Goal: Answer question/provide support

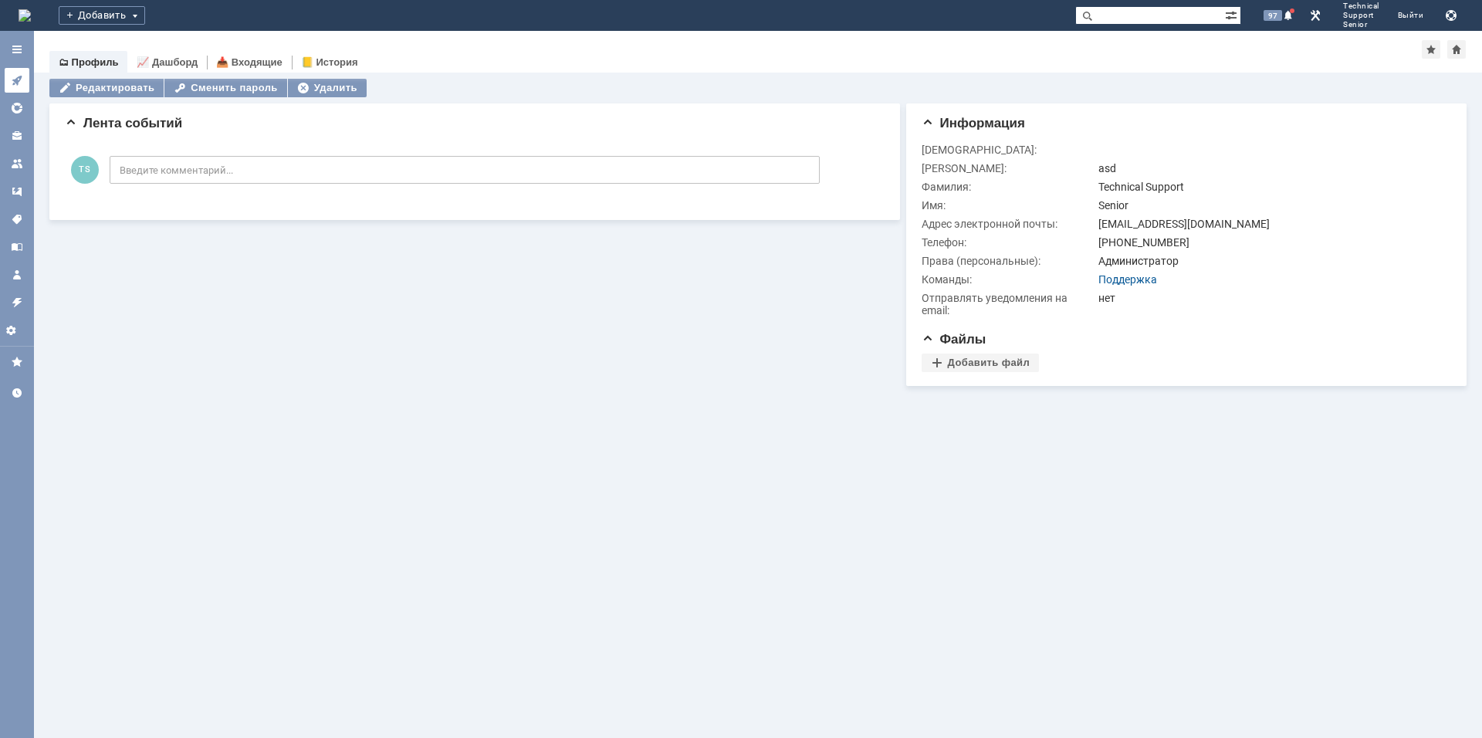
click at [15, 84] on icon at bounding box center [17, 80] width 12 height 12
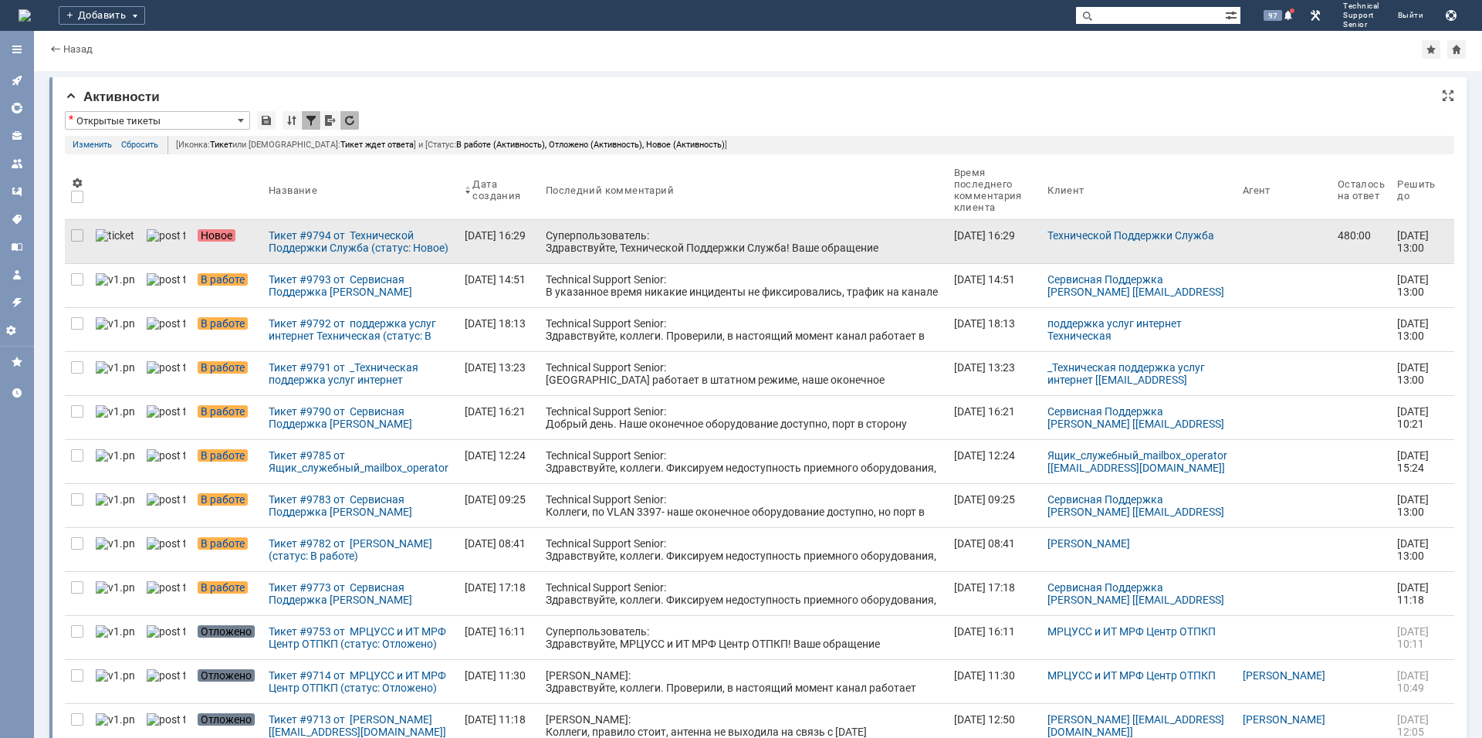
click at [546, 235] on div "Суперпользователь: Здравствуйте, Технической Поддержки Служба! Ваше обращение з…" at bounding box center [744, 260] width 396 height 62
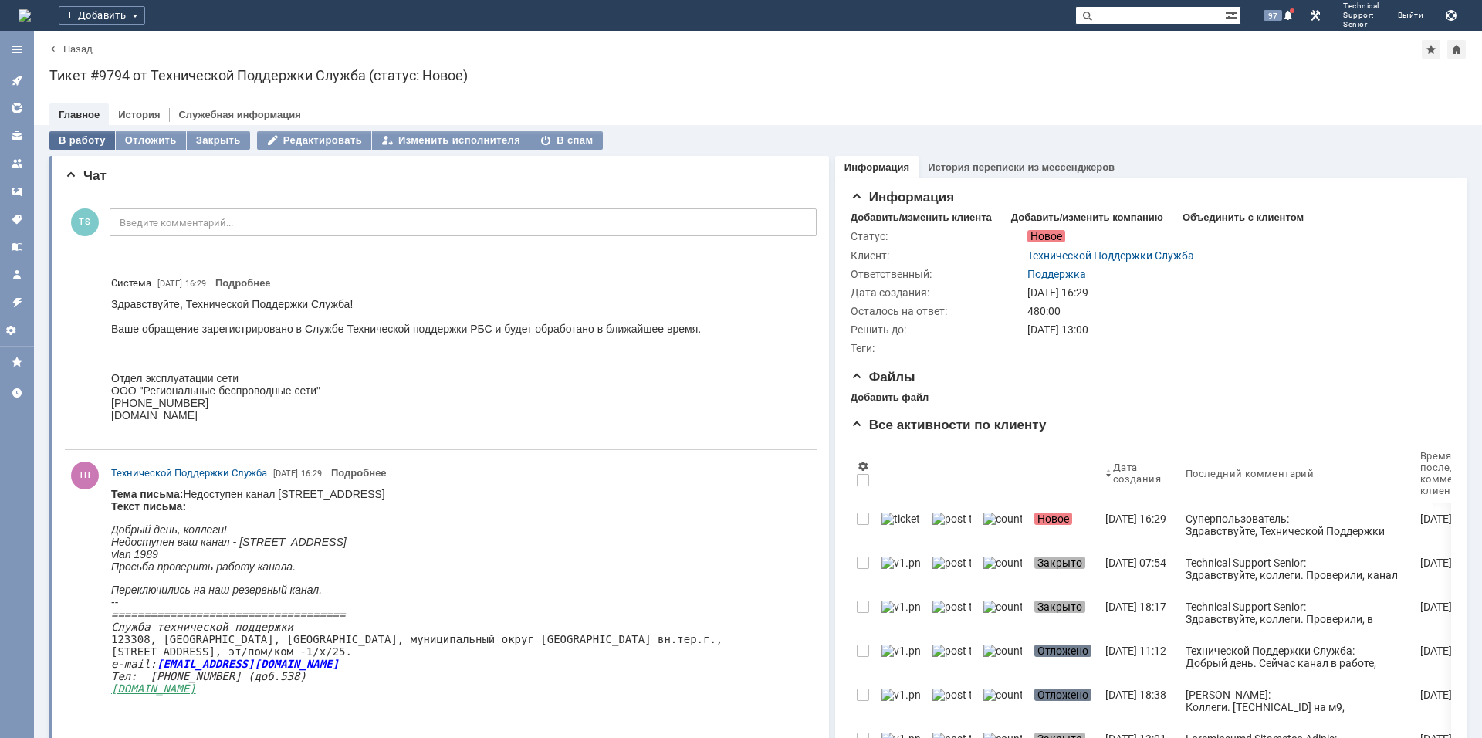
click at [75, 140] on div "В работу" at bounding box center [82, 140] width 66 height 19
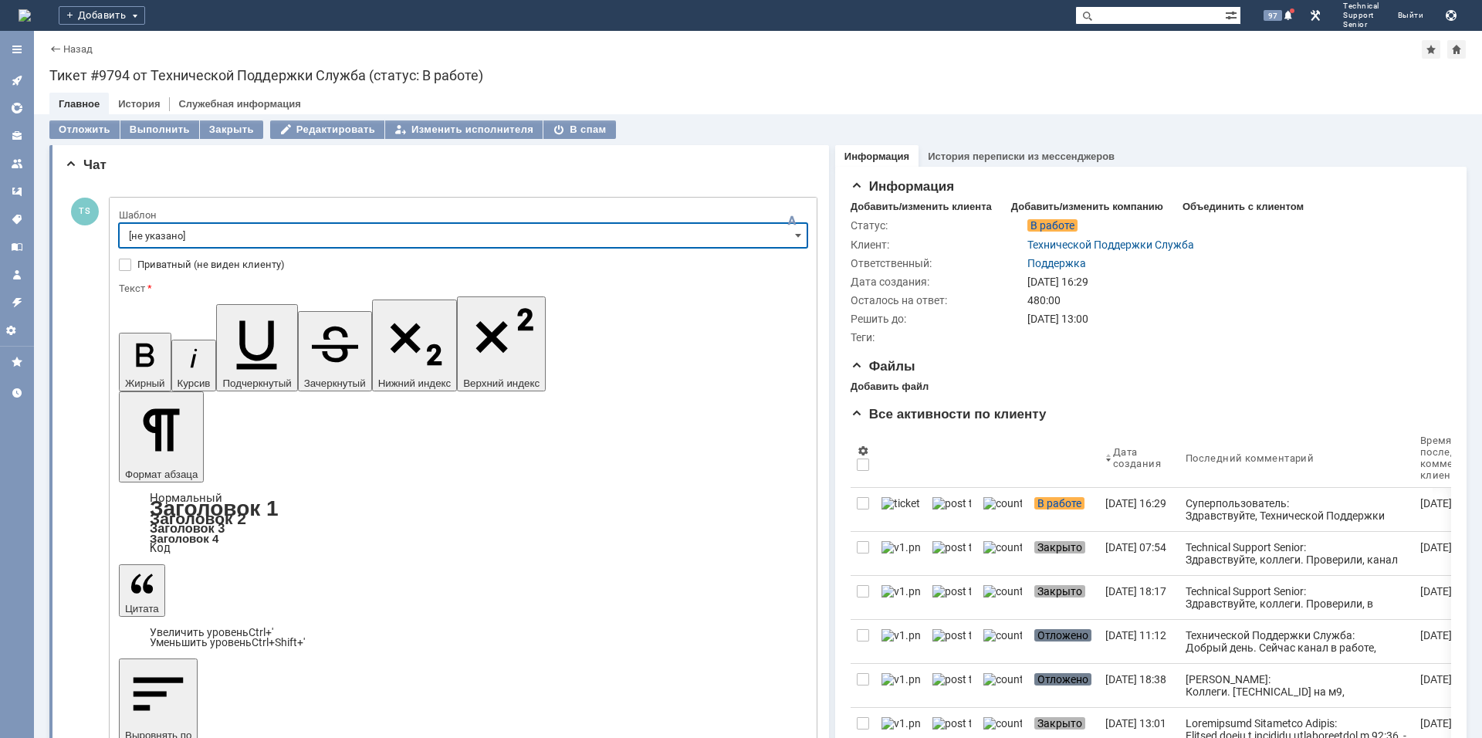
click at [355, 235] on input "[не указано]" at bounding box center [463, 235] width 688 height 25
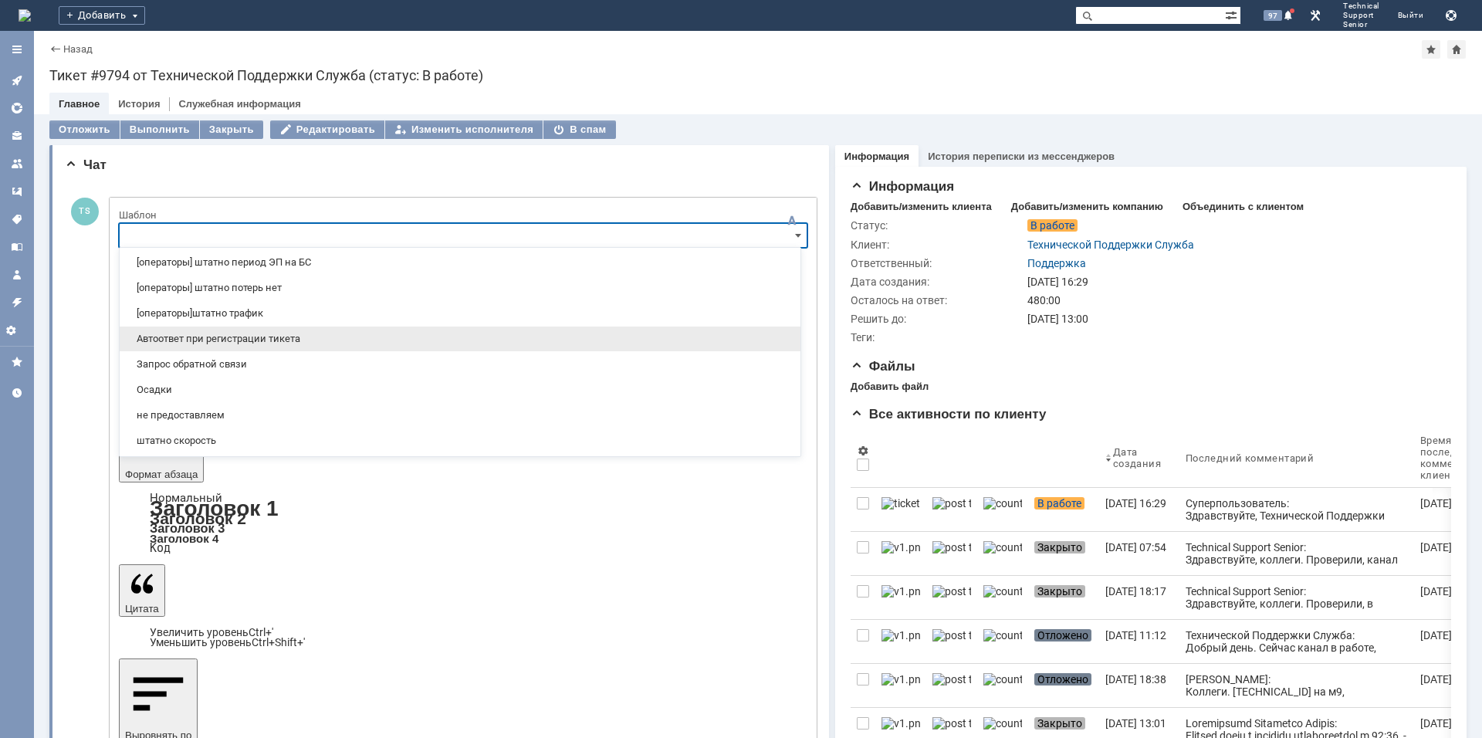
scroll to position [300, 0]
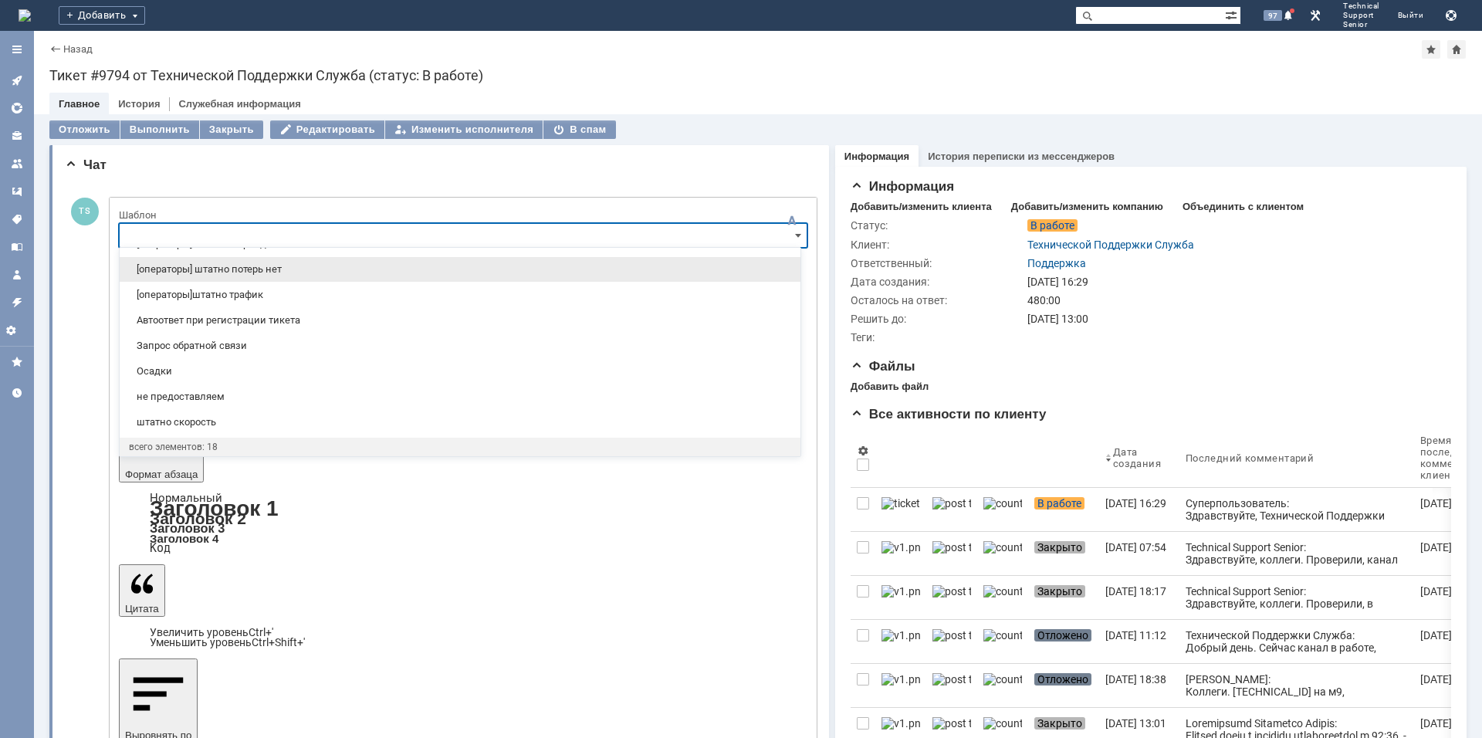
click at [272, 270] on span "[операторы] штатно потерь нет" at bounding box center [460, 269] width 662 height 12
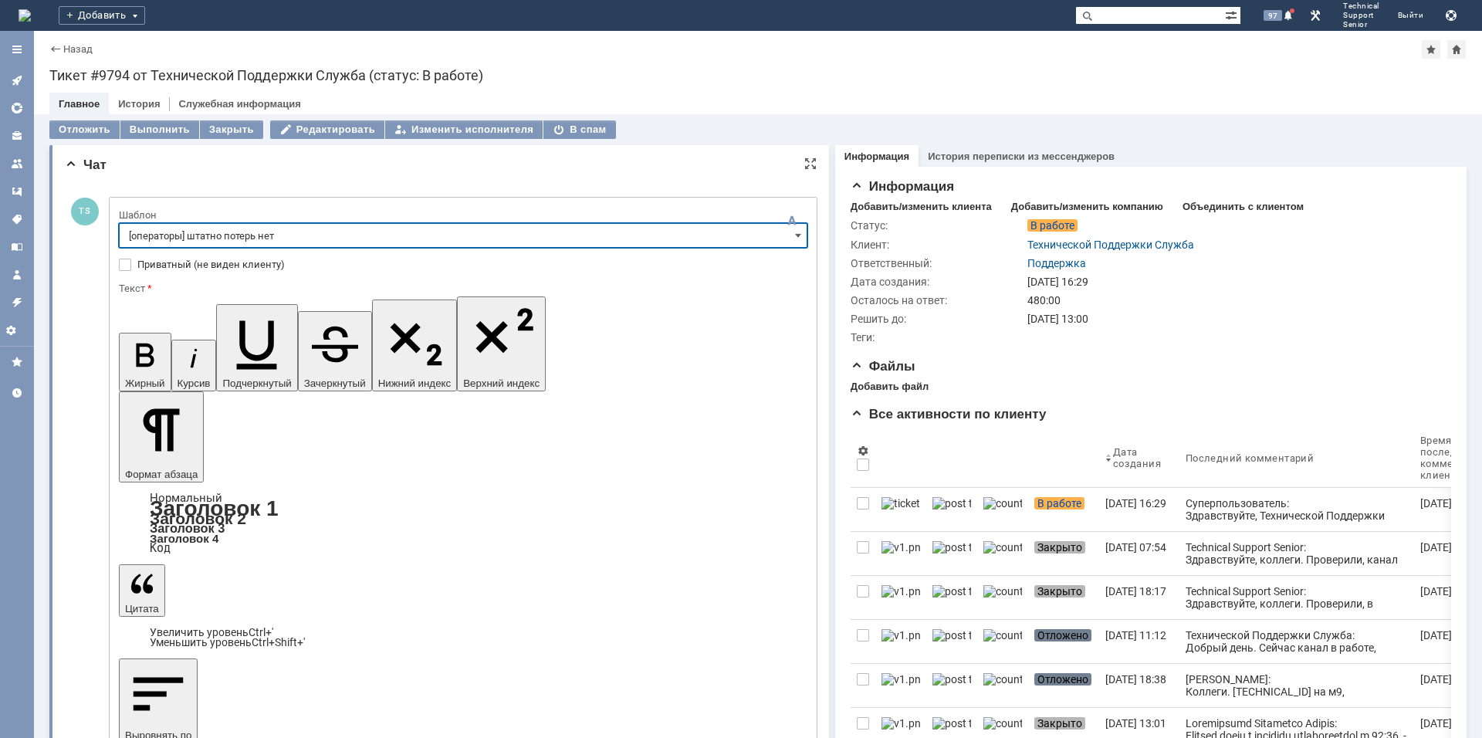
type input "[операторы] штатно потерь нет"
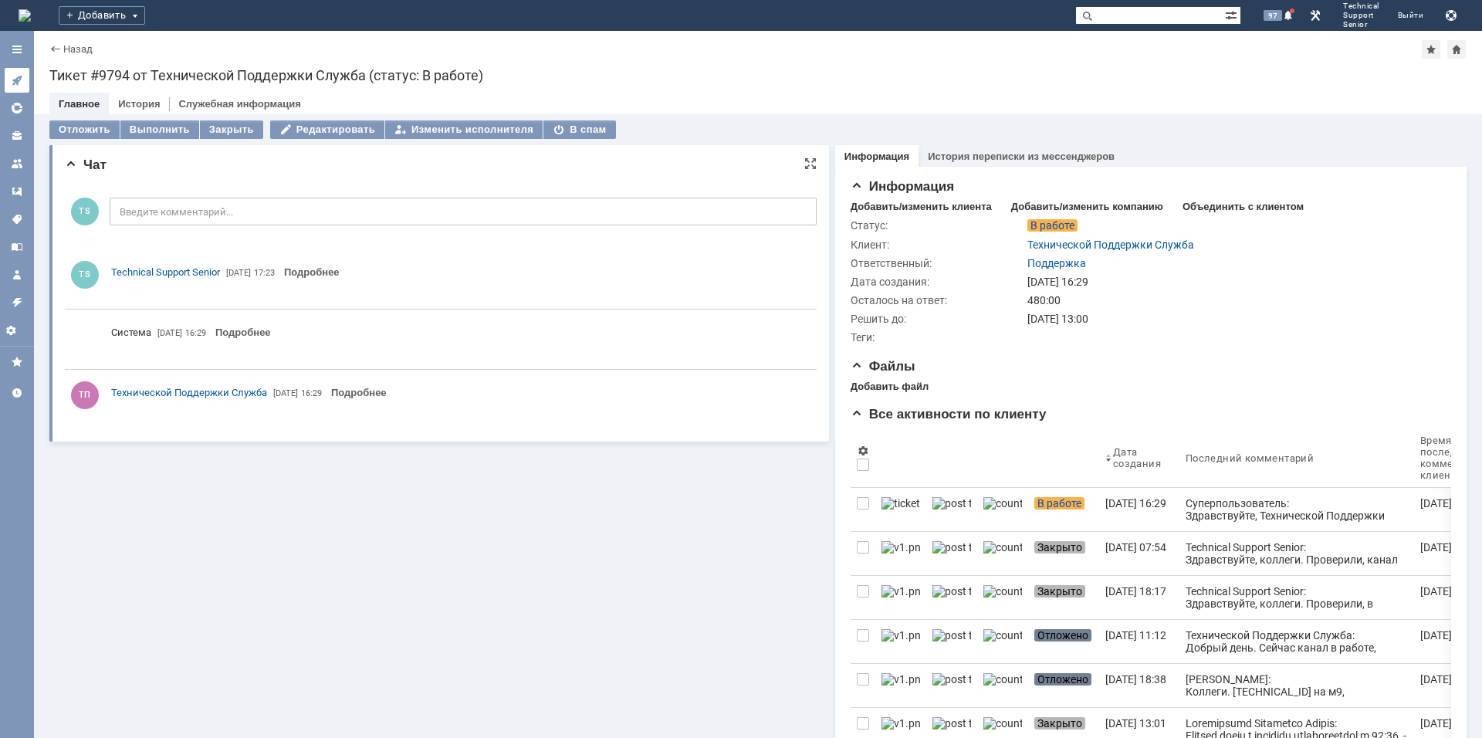
click at [22, 80] on icon at bounding box center [17, 80] width 12 height 12
